Goal: Communication & Community: Connect with others

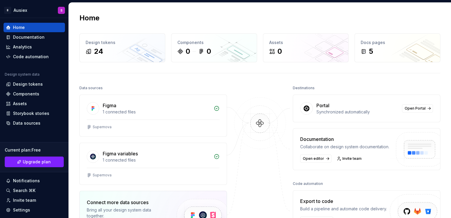
click at [392, 78] on div "Home Design tokens 24 Components 0 0 Assets 0 Docs pages 5 Data sources Figma 1…" at bounding box center [260, 153] width 382 height 300
click at [21, 37] on div "Documentation" at bounding box center [29, 37] width 32 height 6
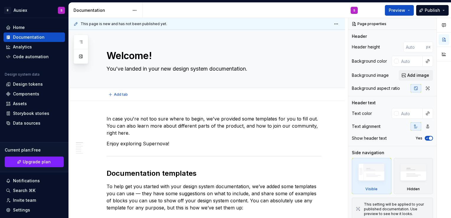
type textarea "*"
click at [37, 83] on div "Design tokens" at bounding box center [28, 84] width 30 height 6
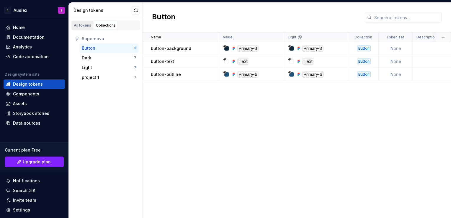
click at [86, 24] on div "All tokens" at bounding box center [82, 25] width 17 height 5
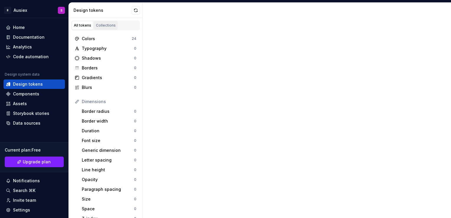
click at [104, 25] on div "Collections" at bounding box center [106, 25] width 20 height 5
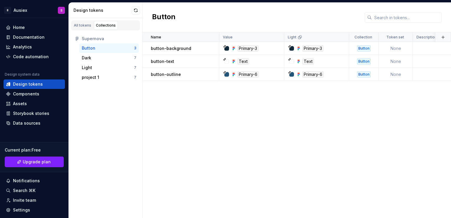
click at [269, 126] on div "Name Value Light Collection Token set Description Last updated button-backgroun…" at bounding box center [296, 124] width 308 height 185
click at [85, 24] on div "All tokens" at bounding box center [82, 25] width 17 height 5
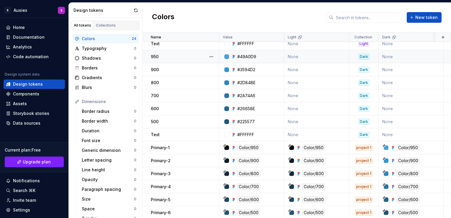
scroll to position [109, 0]
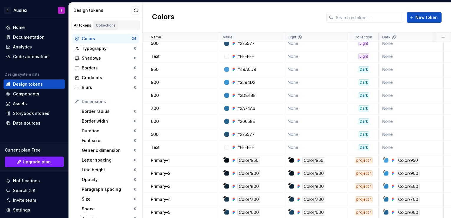
click at [106, 22] on link "Collections" at bounding box center [106, 25] width 24 height 9
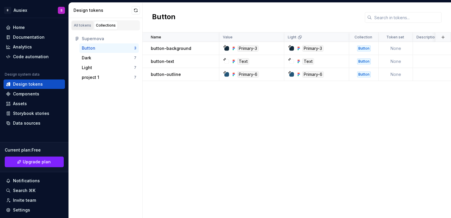
click at [85, 26] on div "All tokens" at bounding box center [82, 25] width 17 height 5
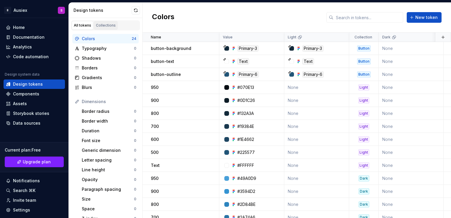
click at [108, 25] on div "Collections" at bounding box center [106, 25] width 20 height 5
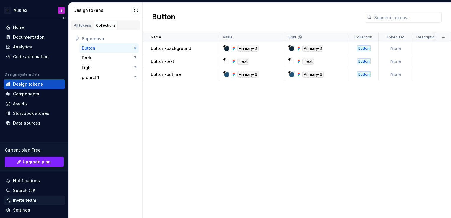
click at [24, 201] on div "Invite team" at bounding box center [24, 200] width 23 height 6
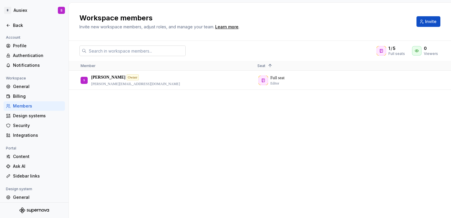
click at [127, 51] on input "text" at bounding box center [135, 50] width 99 height 11
click at [330, 147] on div "S [PERSON_NAME] Owner [PERSON_NAME][EMAIL_ADDRESS][DOMAIN_NAME] Full seat Editor" at bounding box center [260, 144] width 382 height 147
click at [421, 22] on button "Invite" at bounding box center [428, 21] width 24 height 11
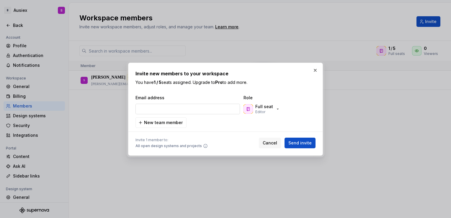
click at [160, 111] on input "email" at bounding box center [187, 109] width 104 height 11
click at [314, 69] on button "button" at bounding box center [315, 70] width 8 height 8
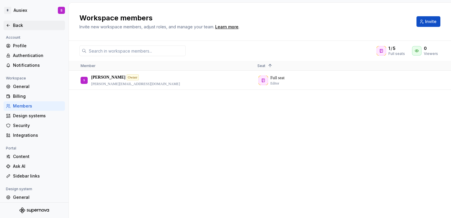
click at [9, 26] on icon at bounding box center [8, 25] width 5 height 5
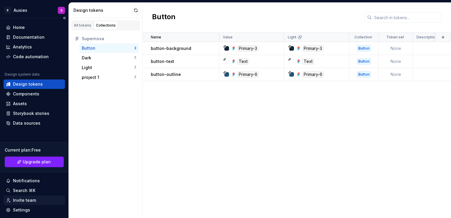
click at [28, 200] on div "Invite team" at bounding box center [24, 200] width 23 height 6
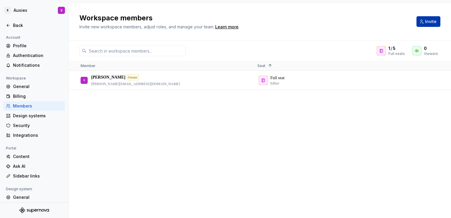
click at [427, 23] on span "Invite" at bounding box center [431, 22] width 12 height 6
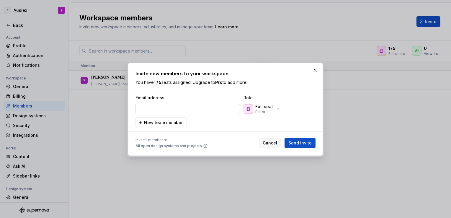
click at [180, 114] on input "email" at bounding box center [187, 109] width 104 height 11
click at [275, 111] on icon "button" at bounding box center [277, 108] width 5 height 5
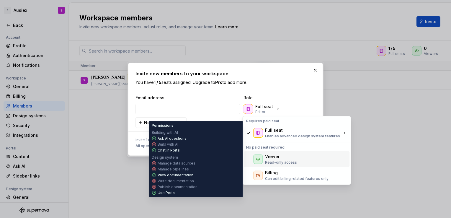
click at [283, 161] on p "Read-only access" at bounding box center [281, 162] width 32 height 5
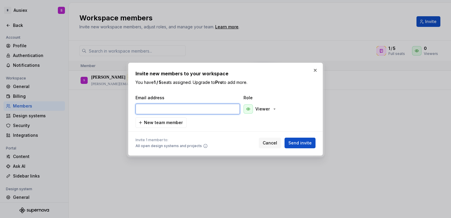
click at [176, 112] on input "email" at bounding box center [187, 109] width 104 height 11
click at [273, 143] on span "Cancel" at bounding box center [269, 143] width 14 height 6
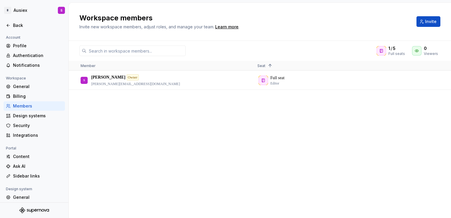
click at [431, 104] on div "S [PERSON_NAME] Owner [PERSON_NAME][EMAIL_ADDRESS][DOMAIN_NAME] Full seat Editor" at bounding box center [260, 144] width 382 height 147
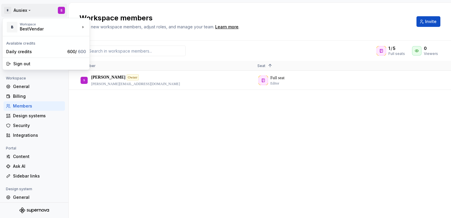
click at [65, 11] on html "B Ausiex S Back Account Profile Authentication Notifications Workspace General …" at bounding box center [225, 109] width 451 height 218
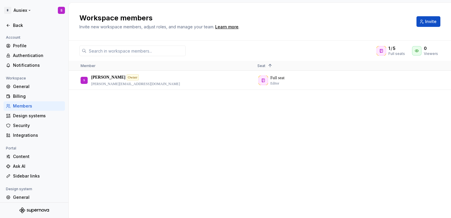
click at [8, 12] on html "B Ausiex S Back Account Profile Authentication Notifications Workspace General …" at bounding box center [225, 109] width 451 height 218
click at [6, 24] on icon at bounding box center [8, 25] width 5 height 5
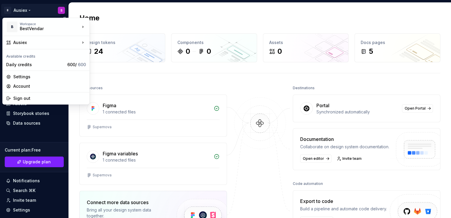
click at [10, 11] on html "B Ausiex S Home Documentation Analytics Code automation Design system data Desi…" at bounding box center [225, 109] width 451 height 218
click at [24, 79] on div "Settings" at bounding box center [49, 77] width 73 height 6
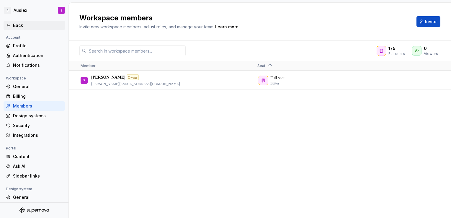
click at [11, 24] on div "Back" at bounding box center [34, 25] width 57 height 6
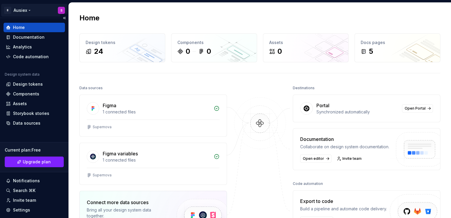
click at [9, 9] on html "B Ausiex S Home Documentation Analytics Code automation Design system data Desi…" at bounding box center [225, 109] width 451 height 218
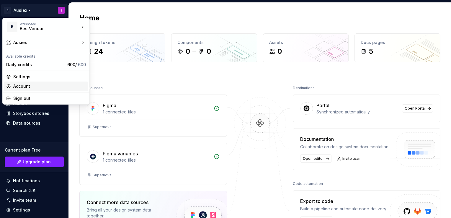
click at [22, 83] on div "Account" at bounding box center [49, 86] width 73 height 6
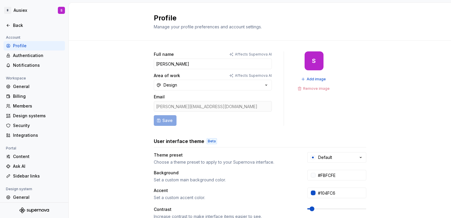
drag, startPoint x: 217, startPoint y: 108, endPoint x: 146, endPoint y: 107, distance: 71.7
click at [146, 107] on div "Full name Affects Supernova AI [PERSON_NAME] Area of work Affects Supernova AI …" at bounding box center [260, 189] width 382 height 297
click at [404, 121] on div "Full name Affects Supernova AI [PERSON_NAME] Area of work Affects Supernova AI …" at bounding box center [260, 189] width 382 height 297
click at [6, 25] on icon at bounding box center [8, 25] width 5 height 5
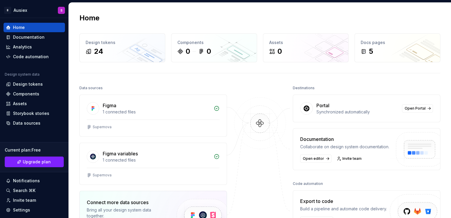
click at [263, 86] on div at bounding box center [259, 176] width 59 height 185
click at [394, 80] on div "Home Design tokens 24 Components 0 0 Assets 0 Docs pages 5 Data sources Figma 1…" at bounding box center [260, 153] width 382 height 300
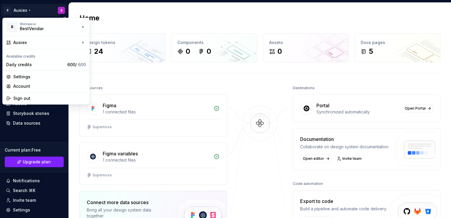
click at [25, 12] on html "B Ausiex S Home Documentation Analytics Code automation Design system data Desi…" at bounding box center [225, 109] width 451 height 218
click at [107, 21] on html "B Ausiex S Home Documentation Analytics Code automation Design system data Desi…" at bounding box center [225, 109] width 451 height 218
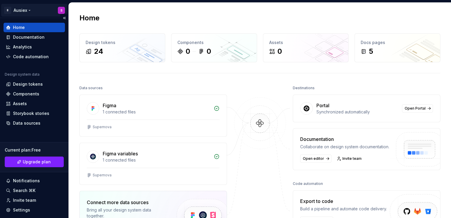
click at [20, 9] on html "B Ausiex S Home Documentation Analytics Code automation Design system data Desi…" at bounding box center [225, 109] width 451 height 218
click at [58, 9] on html "B Ausiex S Home Documentation Analytics Code automation Design system data Desi…" at bounding box center [225, 109] width 451 height 218
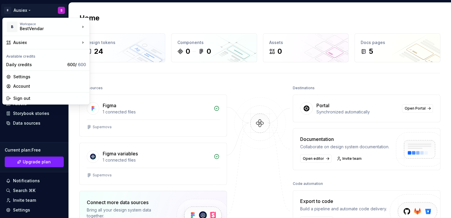
click at [58, 9] on html "B Ausiex S Home Documentation Analytics Code automation Design system data Desi…" at bounding box center [225, 109] width 451 height 218
click at [63, 28] on div "BestVendar" at bounding box center [45, 29] width 50 height 6
click at [132, 12] on html "B Ausiex S Home Documentation Analytics Code automation Design system data Desi…" at bounding box center [225, 109] width 451 height 218
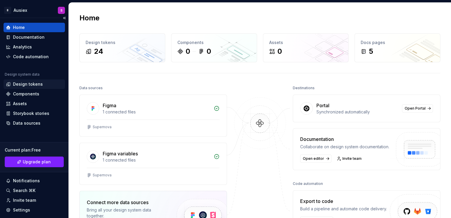
click at [22, 83] on div "Design tokens" at bounding box center [28, 84] width 30 height 6
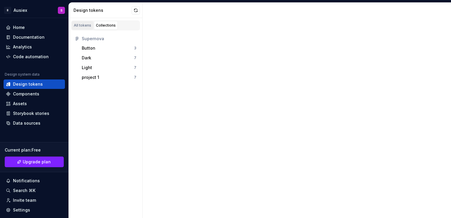
click at [87, 27] on div "All tokens" at bounding box center [82, 25] width 17 height 5
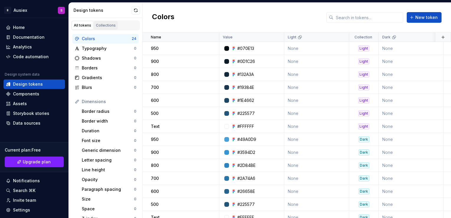
click at [105, 26] on div "Collections" at bounding box center [106, 25] width 20 height 5
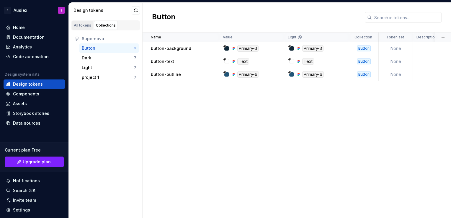
click at [80, 24] on div "All tokens" at bounding box center [82, 25] width 17 height 5
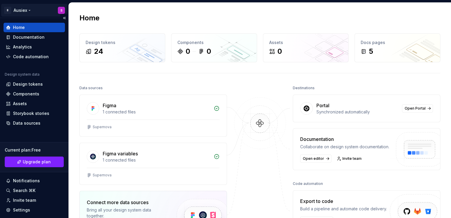
click at [34, 11] on html "B Ausiex S Home Documentation Analytics Code automation Design system data Desi…" at bounding box center [225, 109] width 451 height 218
click at [32, 12] on html "B Ausiex S Home Documentation Analytics Code automation Design system data Desi…" at bounding box center [225, 109] width 451 height 218
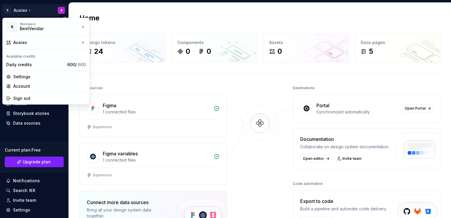
click at [32, 12] on html "B Ausiex S Home Documentation Analytics Code automation Design system data Desi…" at bounding box center [225, 109] width 451 height 218
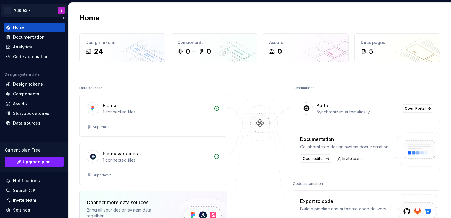
click at [32, 12] on html "B Ausiex S Home Documentation Analytics Code automation Design system data Desi…" at bounding box center [225, 109] width 451 height 218
click at [62, 18] on button "Collapse sidebar" at bounding box center [64, 18] width 8 height 8
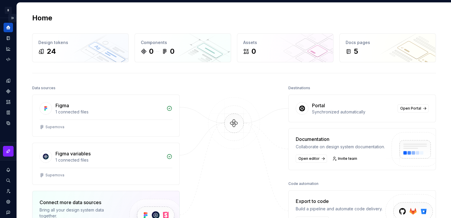
click at [11, 16] on button "Expand sidebar" at bounding box center [12, 18] width 8 height 8
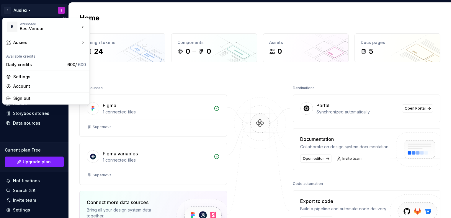
click at [12, 9] on html "B Ausiex S Home Documentation Analytics Code automation Design system data Desi…" at bounding box center [225, 109] width 451 height 218
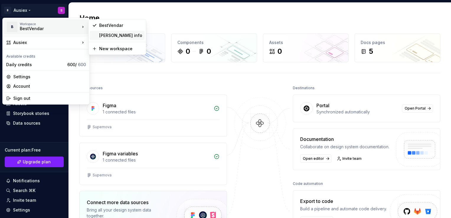
click at [111, 36] on div "Somesh info" at bounding box center [120, 35] width 43 height 6
